Goal: Task Accomplishment & Management: Manage account settings

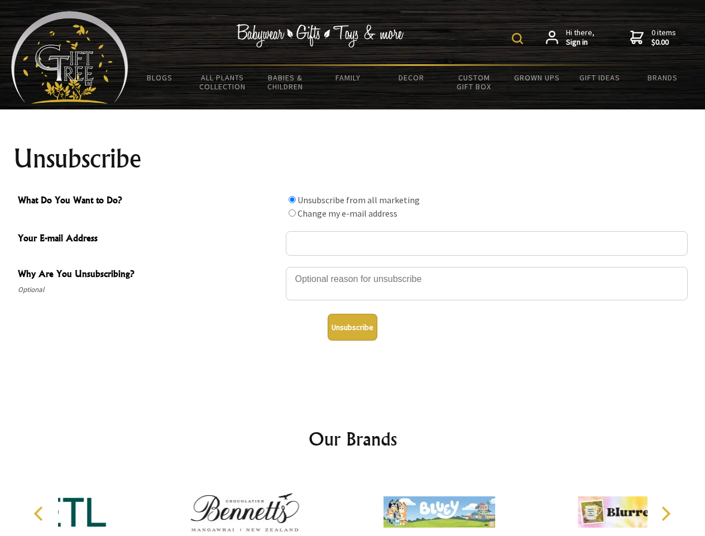
click at [519, 39] on img at bounding box center [517, 38] width 11 height 11
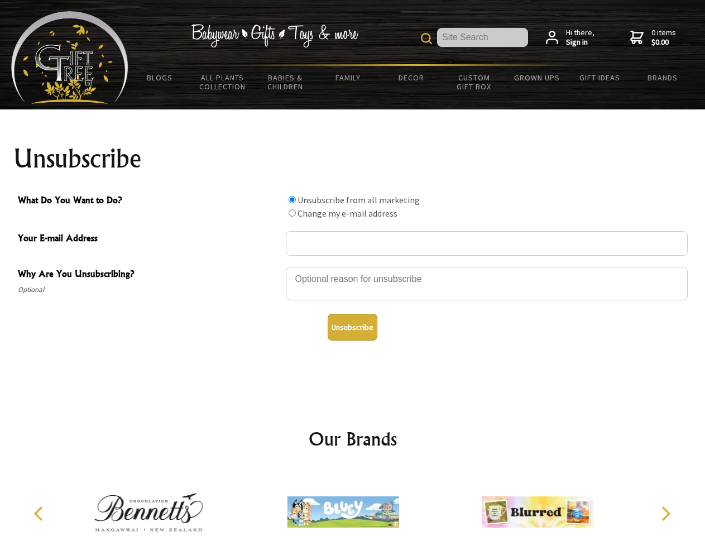
click at [353, 266] on div at bounding box center [487, 285] width 402 height 39
click at [292, 199] on input "What Do You Want to Do?" at bounding box center [292, 199] width 7 height 7
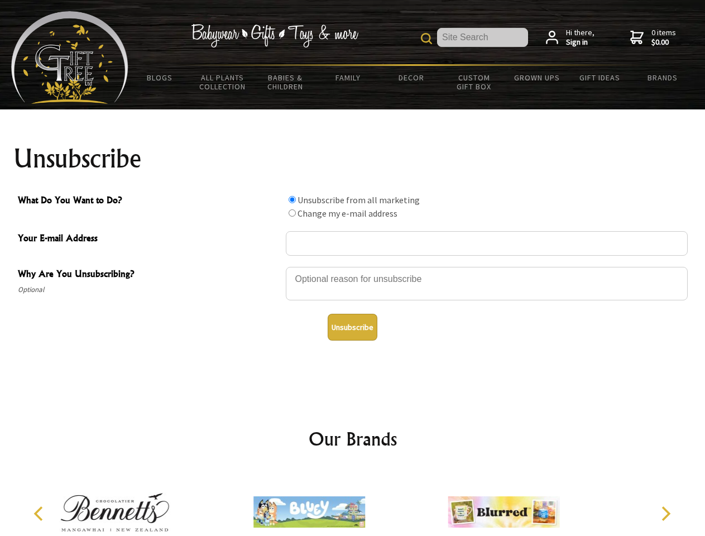
click at [292, 213] on input "What Do You Want to Do?" at bounding box center [292, 212] width 7 height 7
radio input "true"
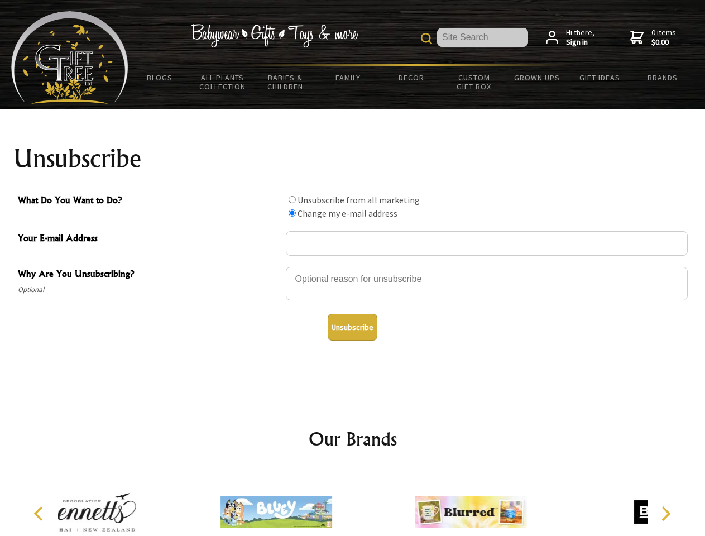
click at [352, 327] on button "Unsubscribe" at bounding box center [353, 327] width 50 height 27
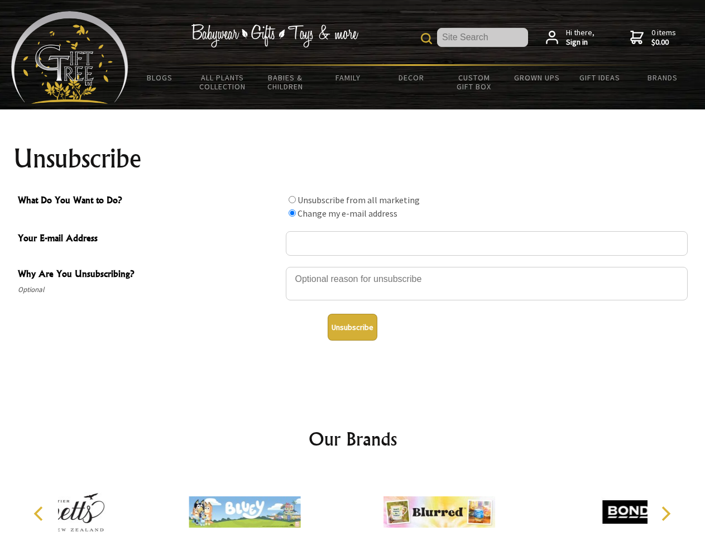
click at [353, 503] on div at bounding box center [439, 513] width 194 height 87
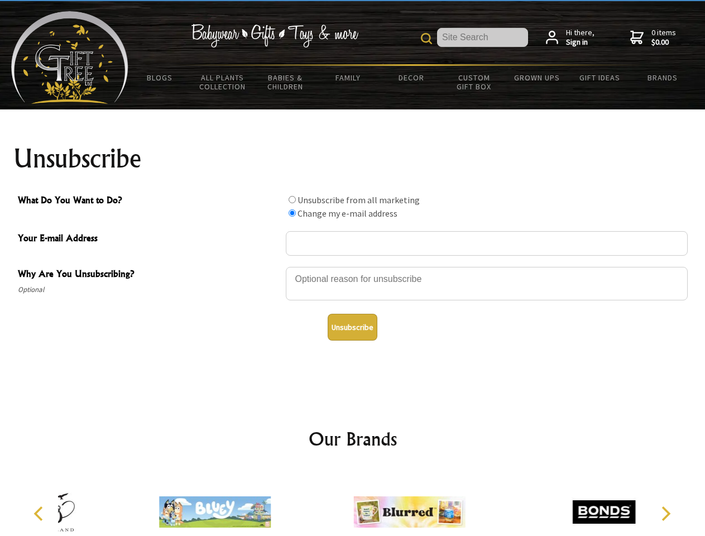
click at [40, 514] on icon "Previous" at bounding box center [39, 514] width 15 height 15
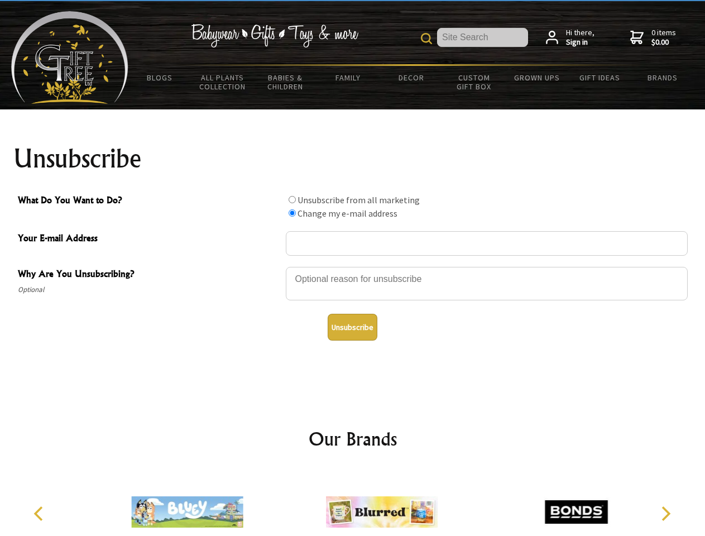
click at [666, 514] on icon "Next" at bounding box center [665, 514] width 15 height 15
